Goal: Information Seeking & Learning: Find specific page/section

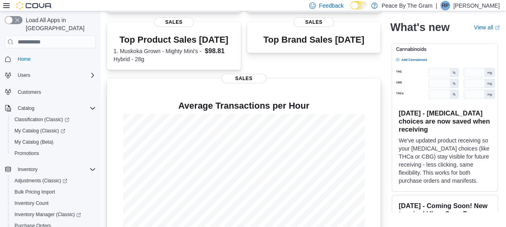
scroll to position [179, 0]
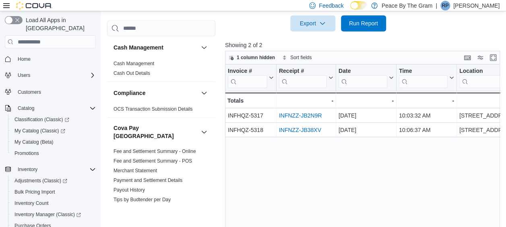
scroll to position [277, 0]
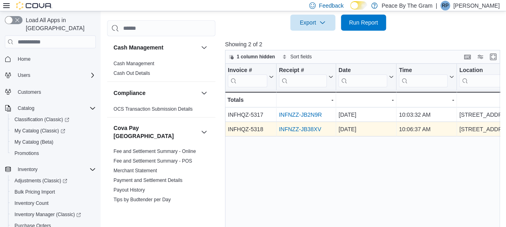
click at [288, 129] on link "INFNZZ-JB38XV" at bounding box center [300, 129] width 42 height 6
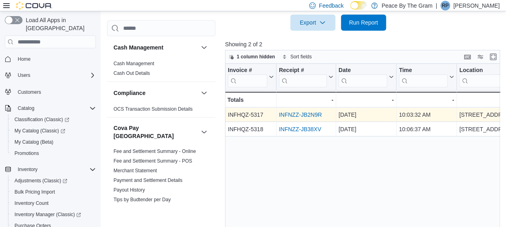
click at [300, 114] on link "INFNZZ-JB2N9R" at bounding box center [300, 115] width 43 height 6
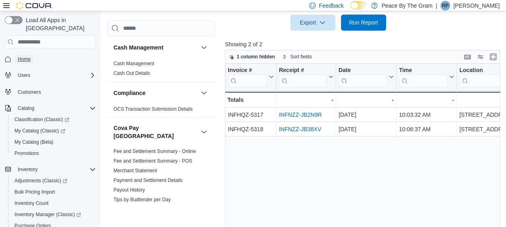
click at [25, 54] on span "Home" at bounding box center [24, 59] width 13 height 10
